Goal: Task Accomplishment & Management: Manage account settings

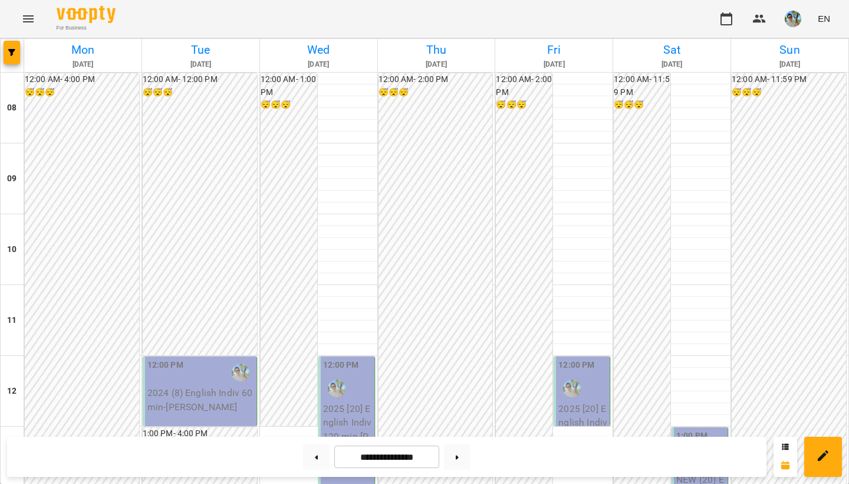
scroll to position [548, 0]
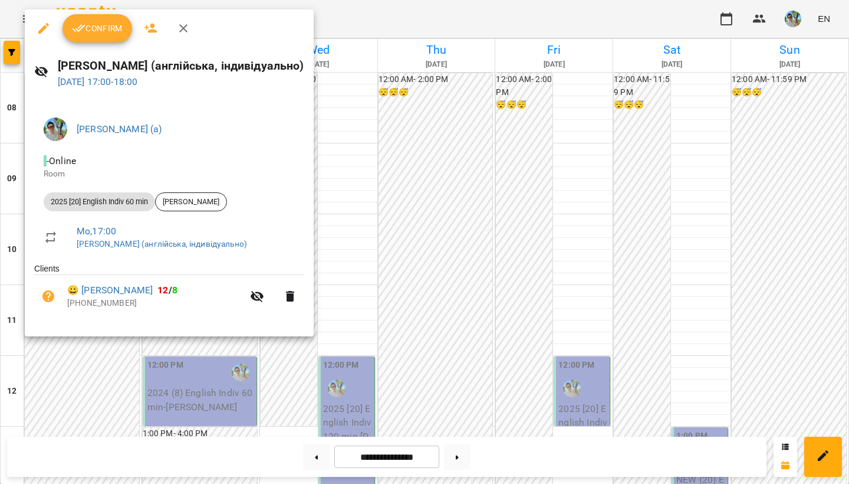
click at [91, 17] on button "Confirm" at bounding box center [98, 28] width 70 height 28
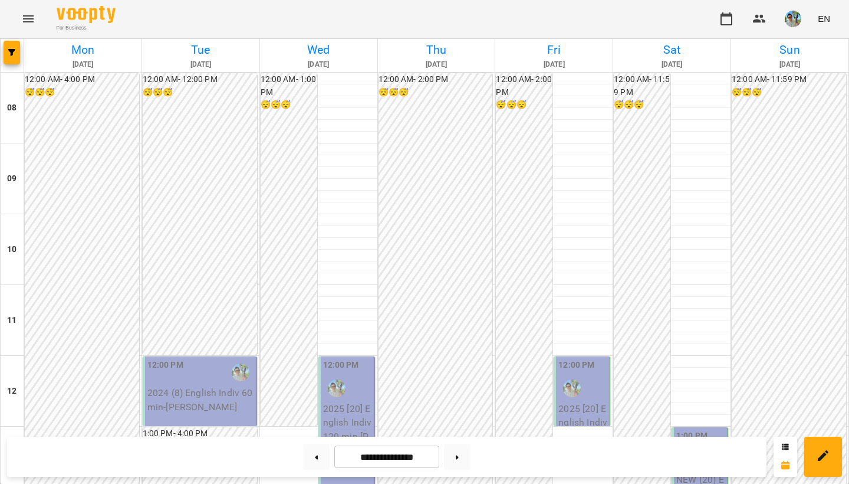
scroll to position [637, 0]
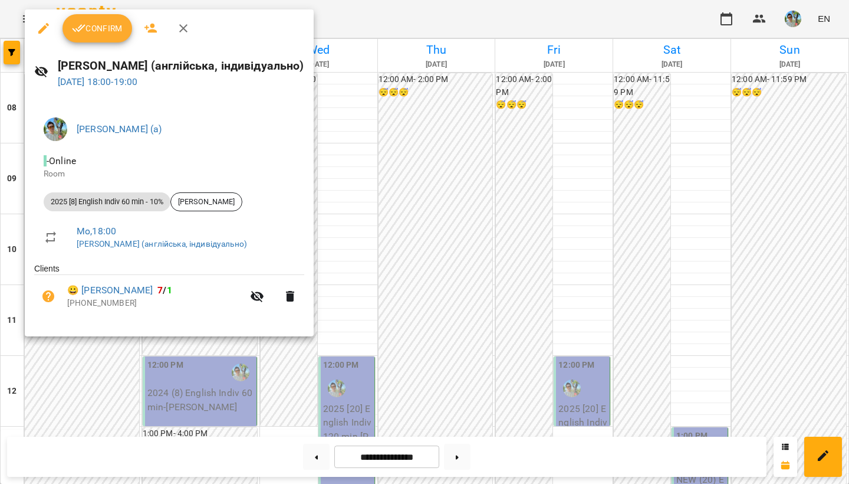
click at [107, 27] on span "Confirm" at bounding box center [97, 28] width 51 height 14
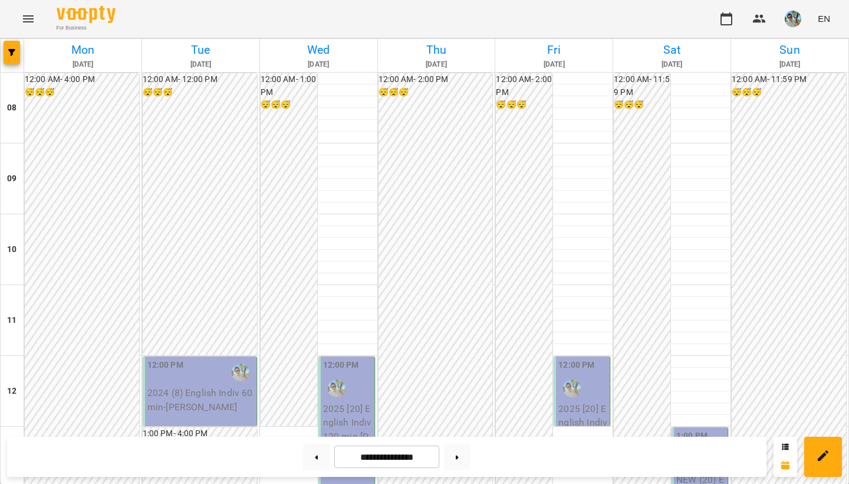
scroll to position [516, 0]
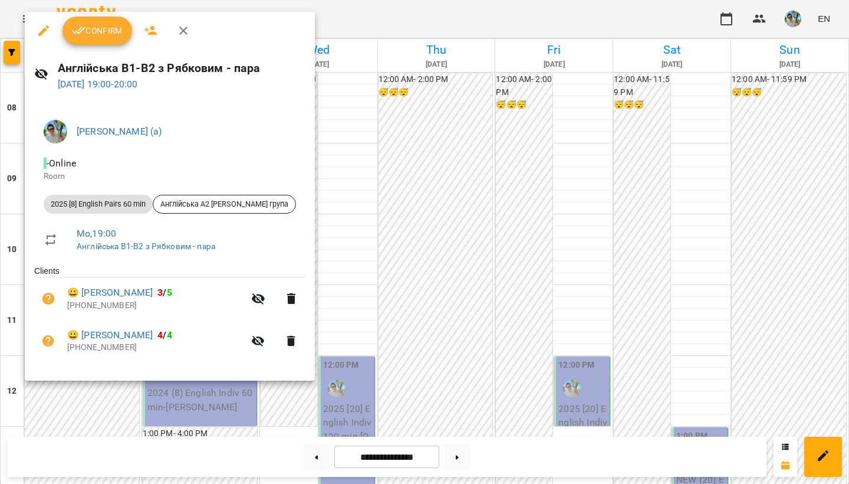
click at [111, 28] on span "Confirm" at bounding box center [97, 31] width 51 height 14
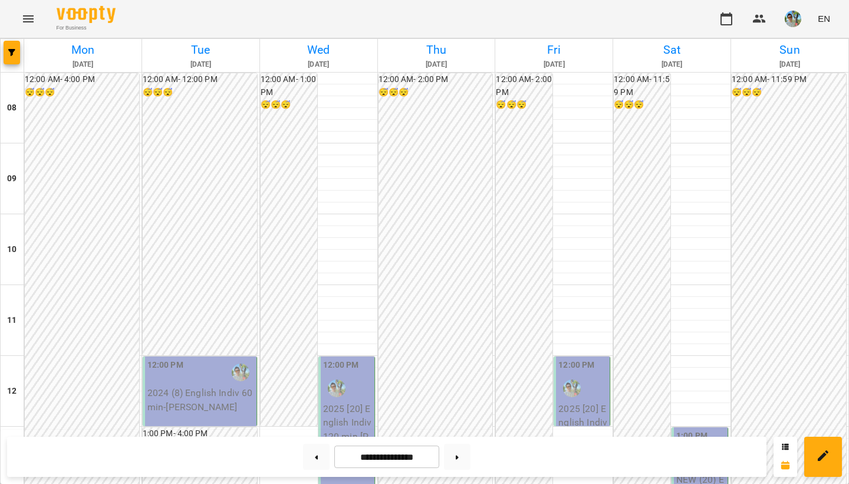
scroll to position [659, 0]
